Goal: Find specific page/section: Find specific page/section

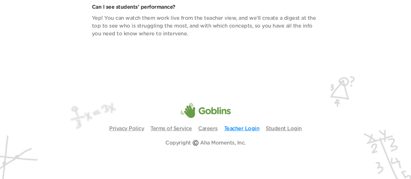
click at [246, 130] on link "Teacher Login" at bounding box center [241, 128] width 35 height 5
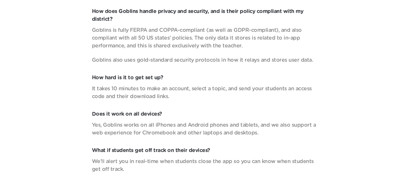
scroll to position [2318, 0]
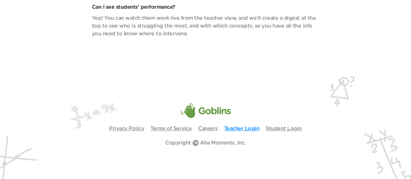
click at [233, 130] on link "Teacher Login" at bounding box center [241, 128] width 35 height 5
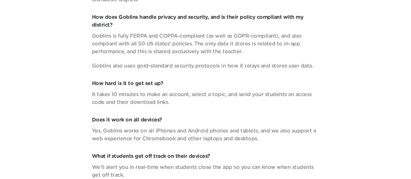
scroll to position [2318, 0]
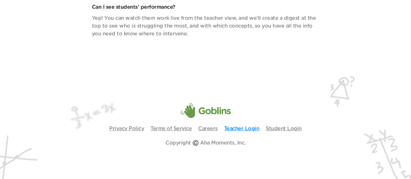
click at [237, 129] on link "Teacher Login" at bounding box center [241, 128] width 35 height 5
